Goal: Information Seeking & Learning: Find contact information

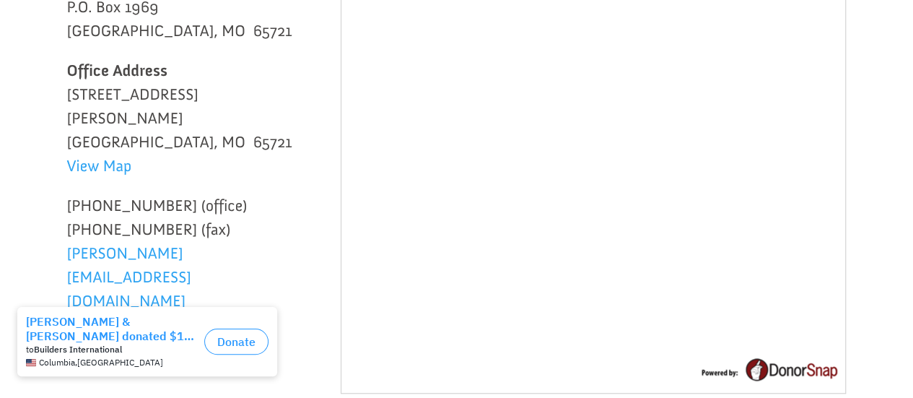
scroll to position [391, 0]
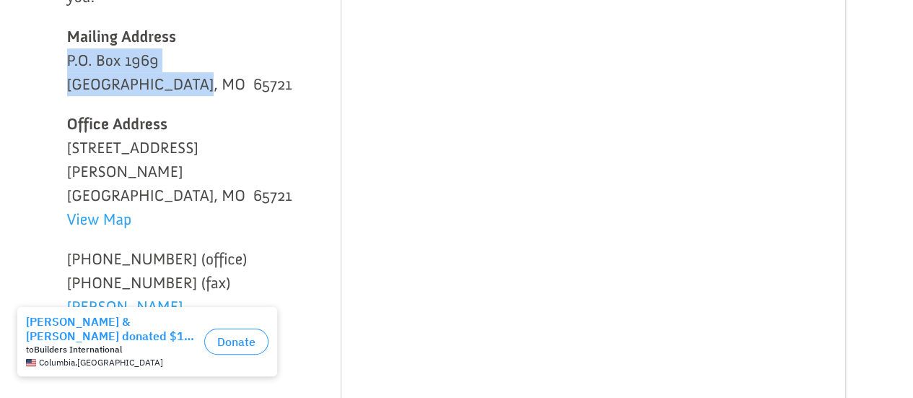
drag, startPoint x: 68, startPoint y: 57, endPoint x: 194, endPoint y: 84, distance: 128.6
click at [194, 84] on p "Mailing Address P.O. [GEOGRAPHIC_DATA]" at bounding box center [182, 68] width 231 height 87
copy p "P.O. [GEOGRAPHIC_DATA]"
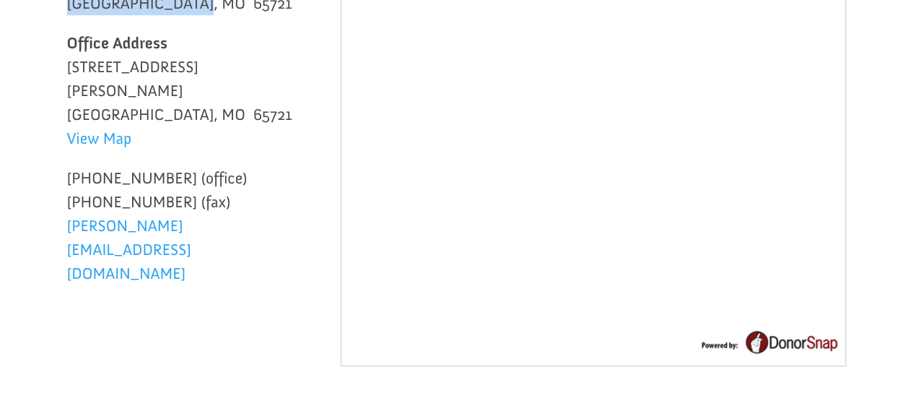
scroll to position [485, 0]
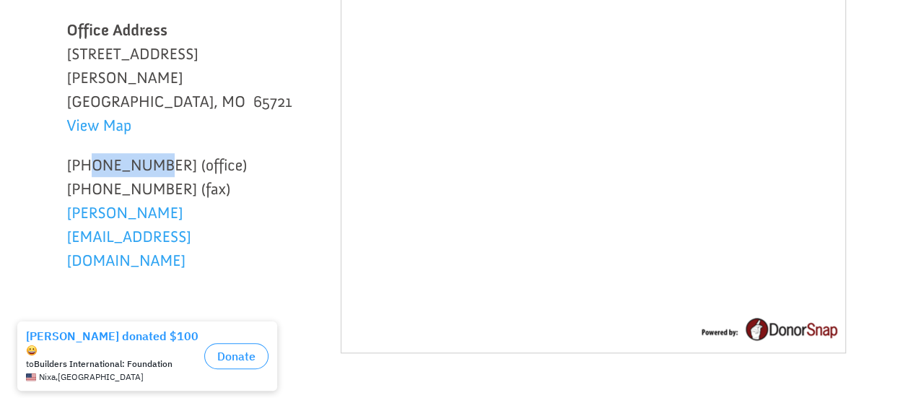
drag, startPoint x: 157, startPoint y: 142, endPoint x: 92, endPoint y: 138, distance: 65.1
click at [92, 153] on p "[PHONE_NUMBER] (office) [PHONE_NUMBER] (fax) [PERSON_NAME][EMAIL_ADDRESS][DOMAI…" at bounding box center [182, 212] width 231 height 119
click at [178, 153] on p "[PHONE_NUMBER] (office) [PHONE_NUMBER] (fax) [PERSON_NAME][EMAIL_ADDRESS][DOMAI…" at bounding box center [182, 212] width 231 height 119
drag, startPoint x: 170, startPoint y: 141, endPoint x: 159, endPoint y: 144, distance: 11.4
click at [159, 153] on p "[PHONE_NUMBER] (office) [PHONE_NUMBER] (fax) [PERSON_NAME][EMAIL_ADDRESS][DOMAI…" at bounding box center [182, 212] width 231 height 119
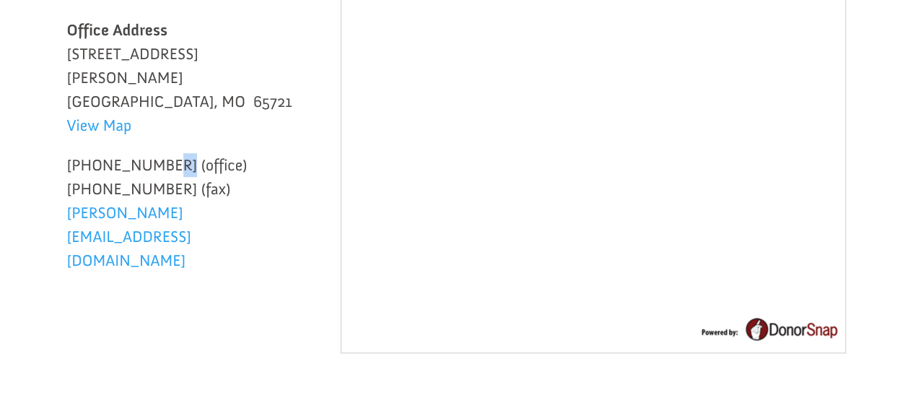
click at [159, 153] on p "[PHONE_NUMBER] (office) [PHONE_NUMBER] (fax) [PERSON_NAME][EMAIL_ADDRESS][DOMAI…" at bounding box center [182, 212] width 231 height 119
drag, startPoint x: 160, startPoint y: 142, endPoint x: 44, endPoint y: 142, distance: 116.3
click at [44, 142] on div "Thank you for visiting our website! Our passion is to serve you in your efforts…" at bounding box center [457, 104] width 882 height 812
copy p "[PHONE_NUMBER]"
